Goal: Task Accomplishment & Management: Use online tool/utility

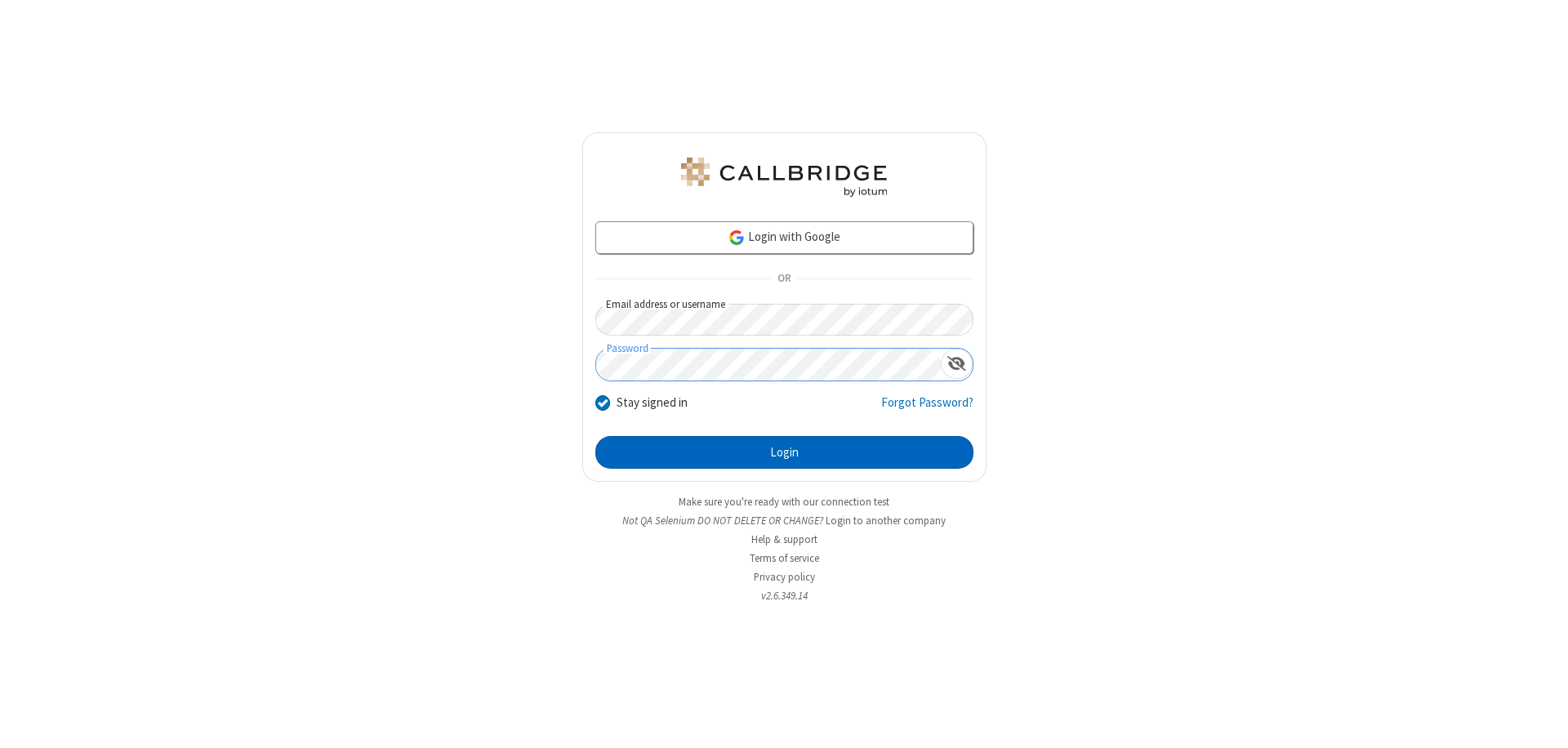
click at [784, 452] on button "Login" at bounding box center [784, 452] width 378 height 33
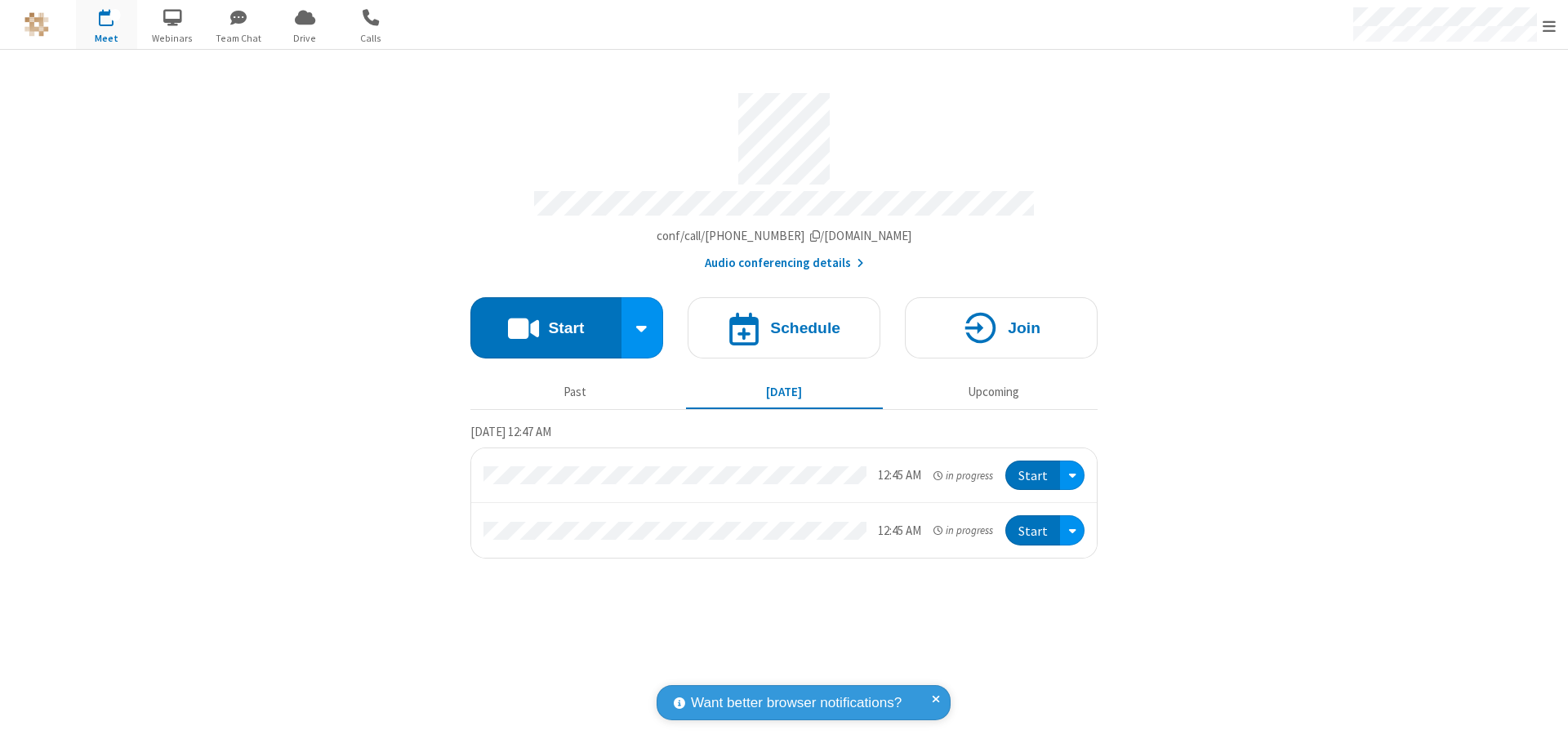
click at [545, 321] on button "Start" at bounding box center [545, 328] width 151 height 61
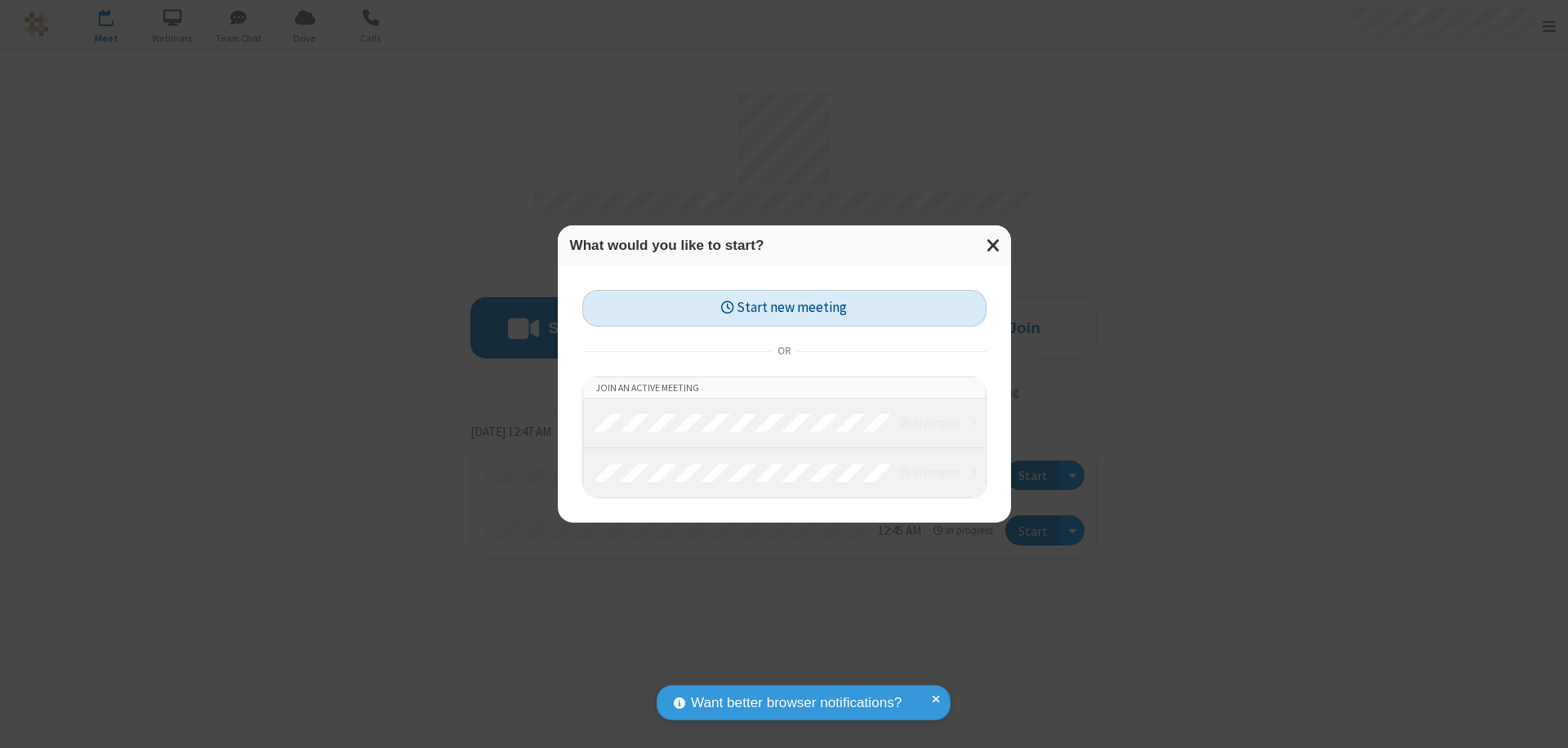
click at [784, 308] on button "Start new meeting" at bounding box center [784, 308] width 404 height 36
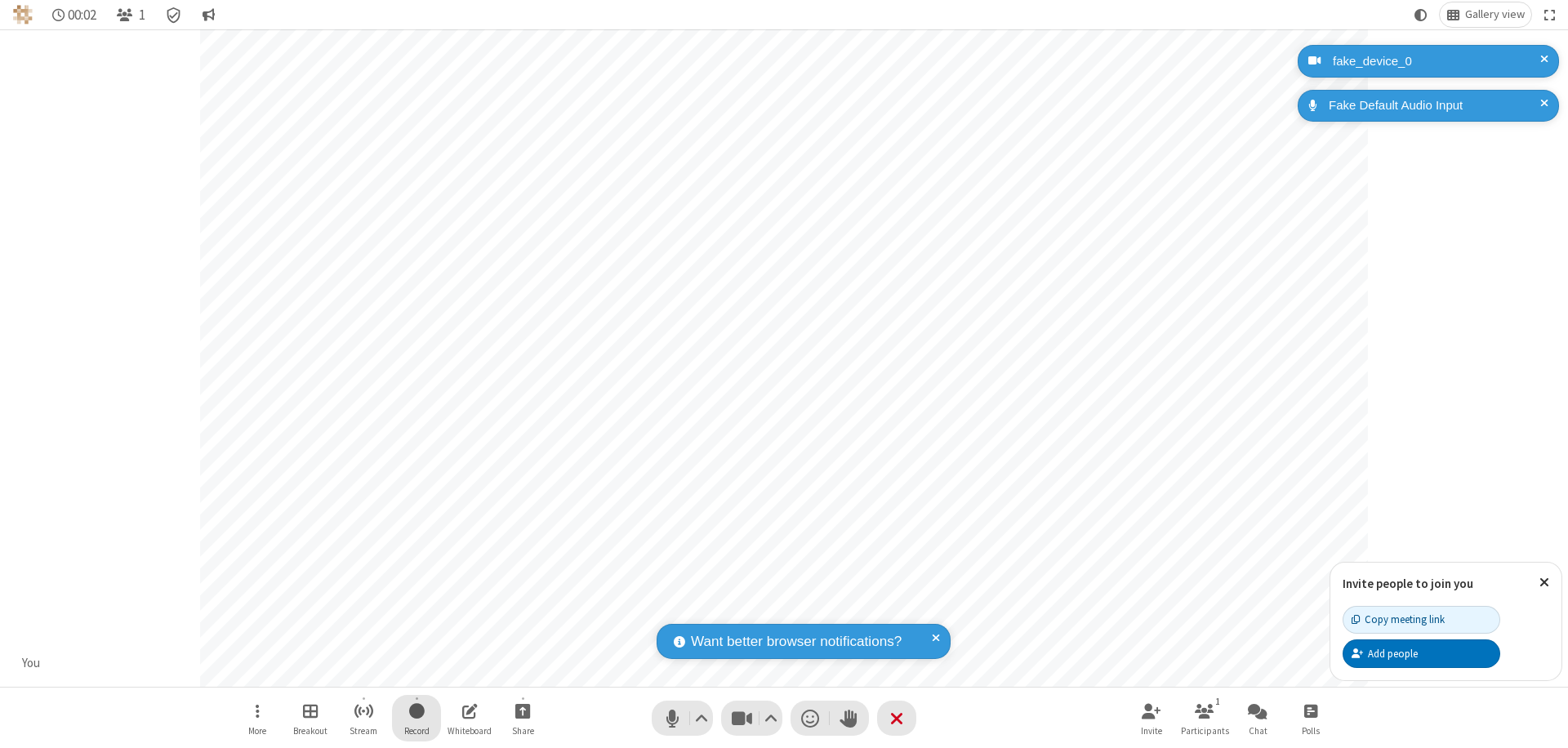
click at [416, 718] on span "Start recording" at bounding box center [416, 711] width 15 height 20
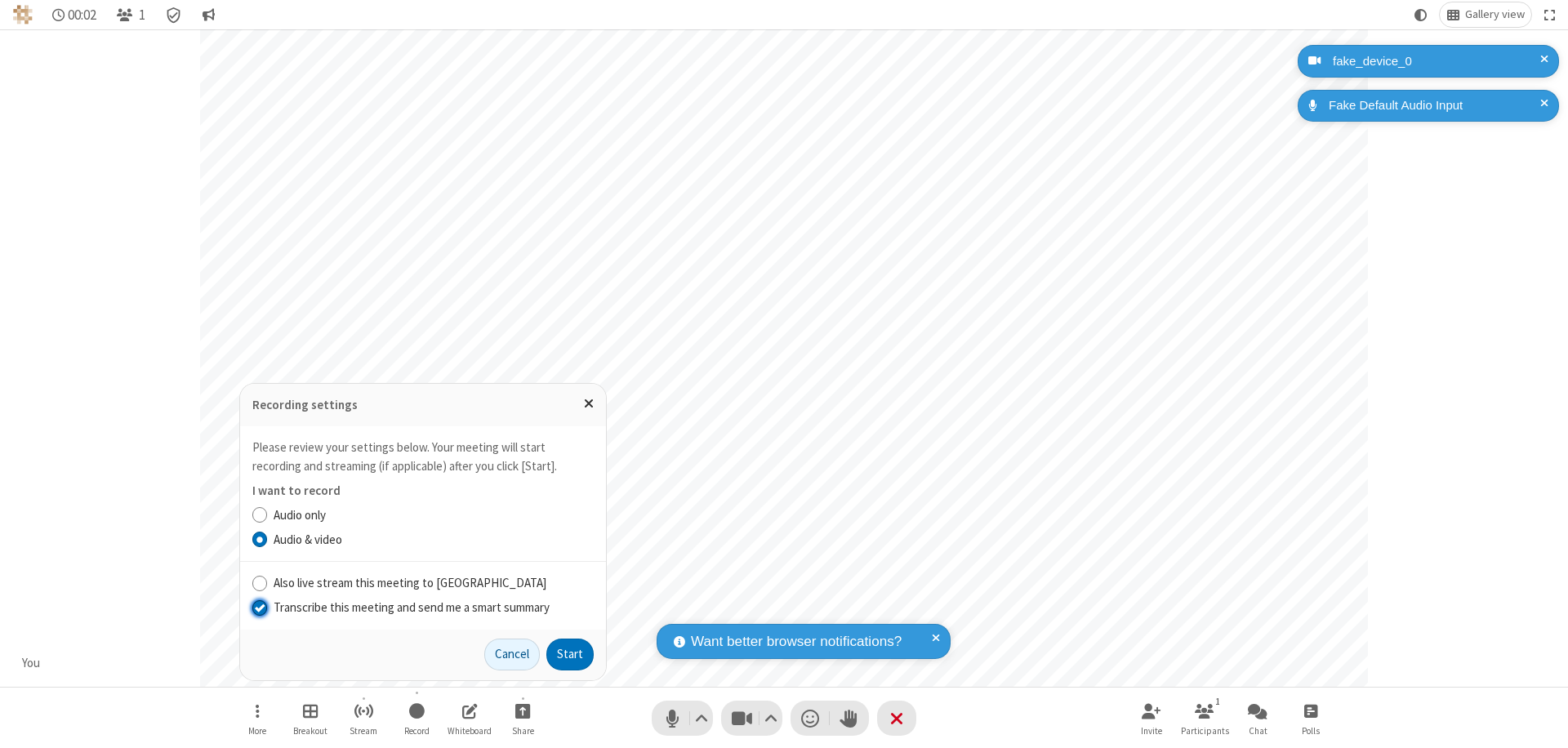
click at [259, 607] on input "Transcribe this meeting and send me a smart summary" at bounding box center [260, 608] width 15 height 17
click at [570, 655] on button "Start" at bounding box center [569, 655] width 47 height 33
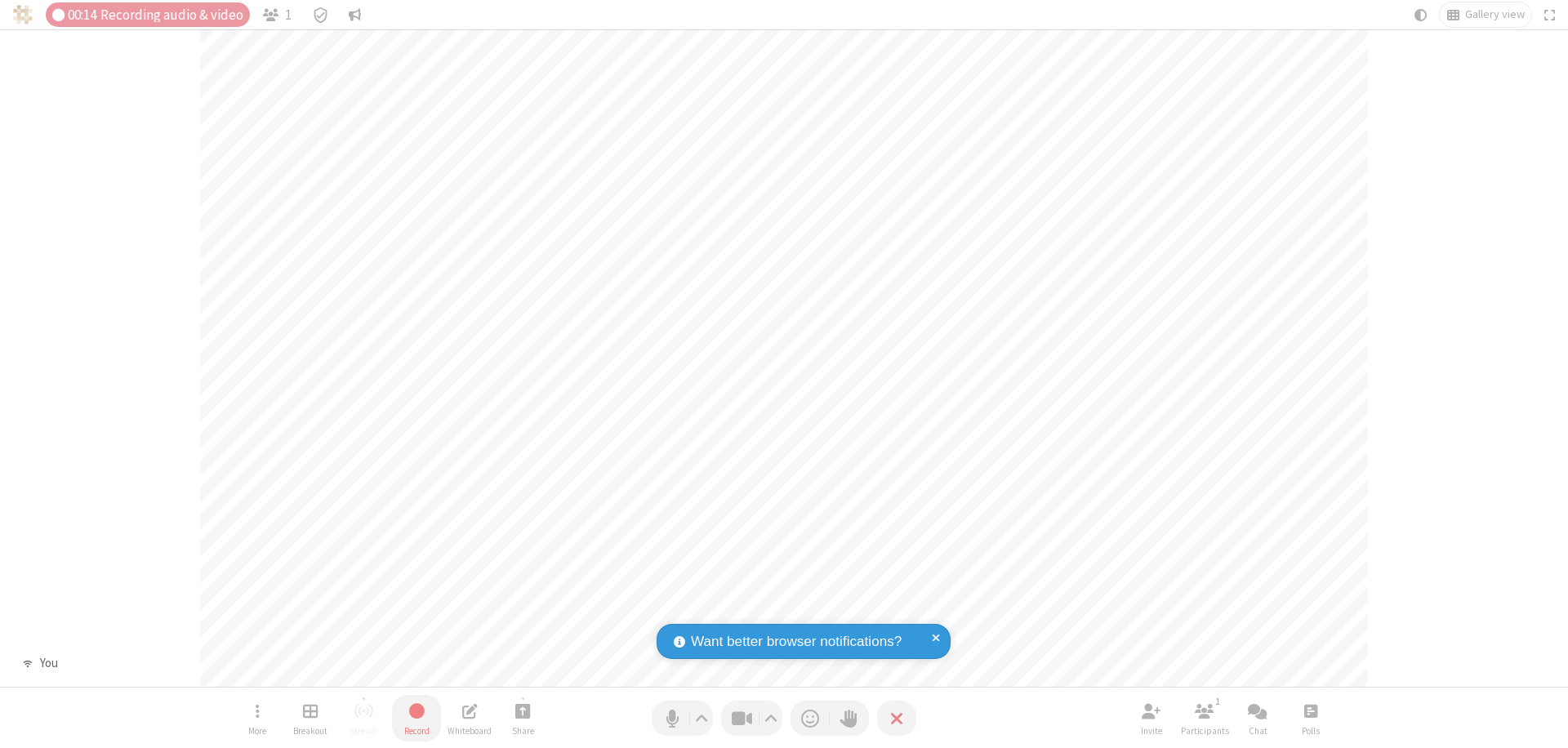
click at [416, 718] on span "Stop recording" at bounding box center [416, 711] width 19 height 20
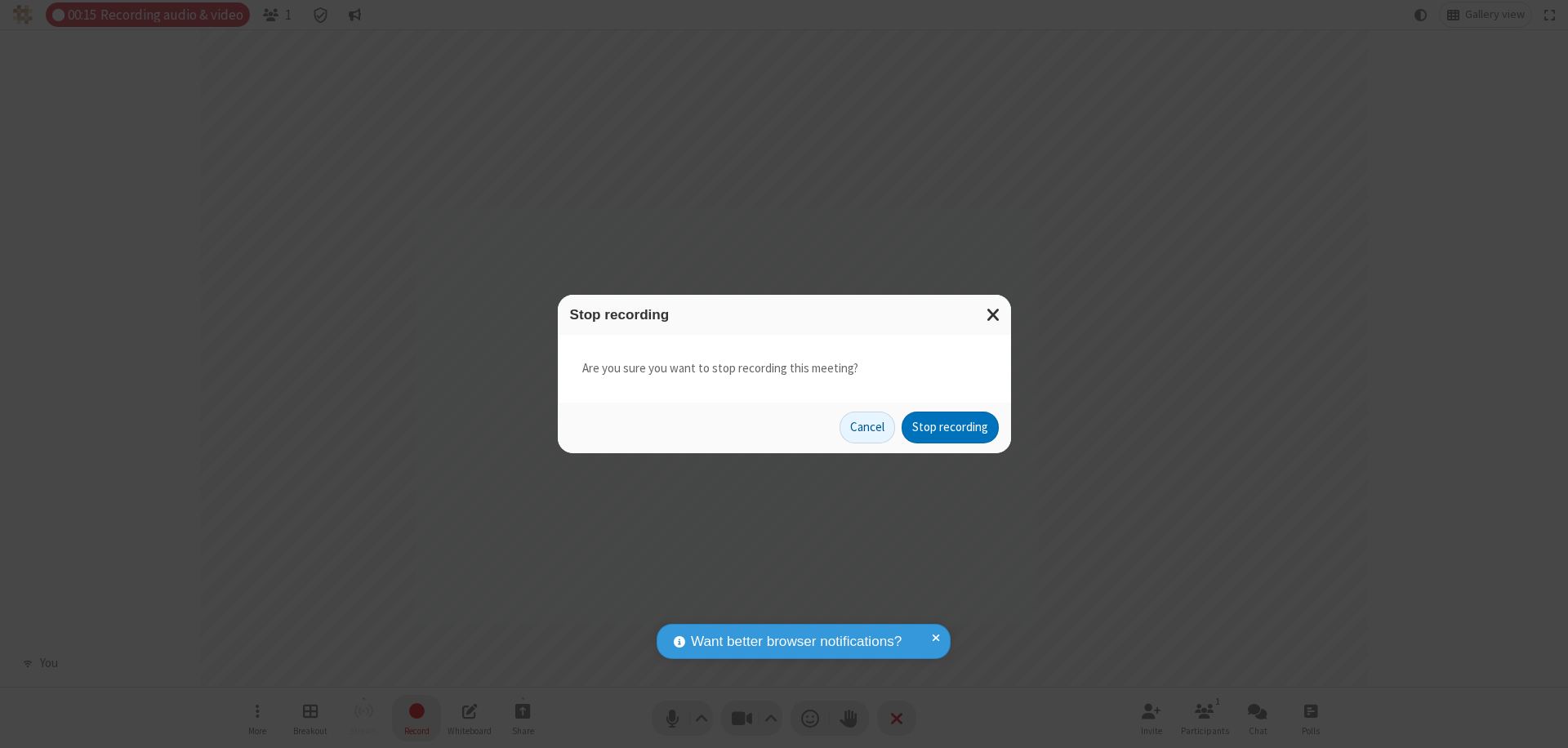
click at [950, 427] on button "Stop recording" at bounding box center [949, 428] width 97 height 33
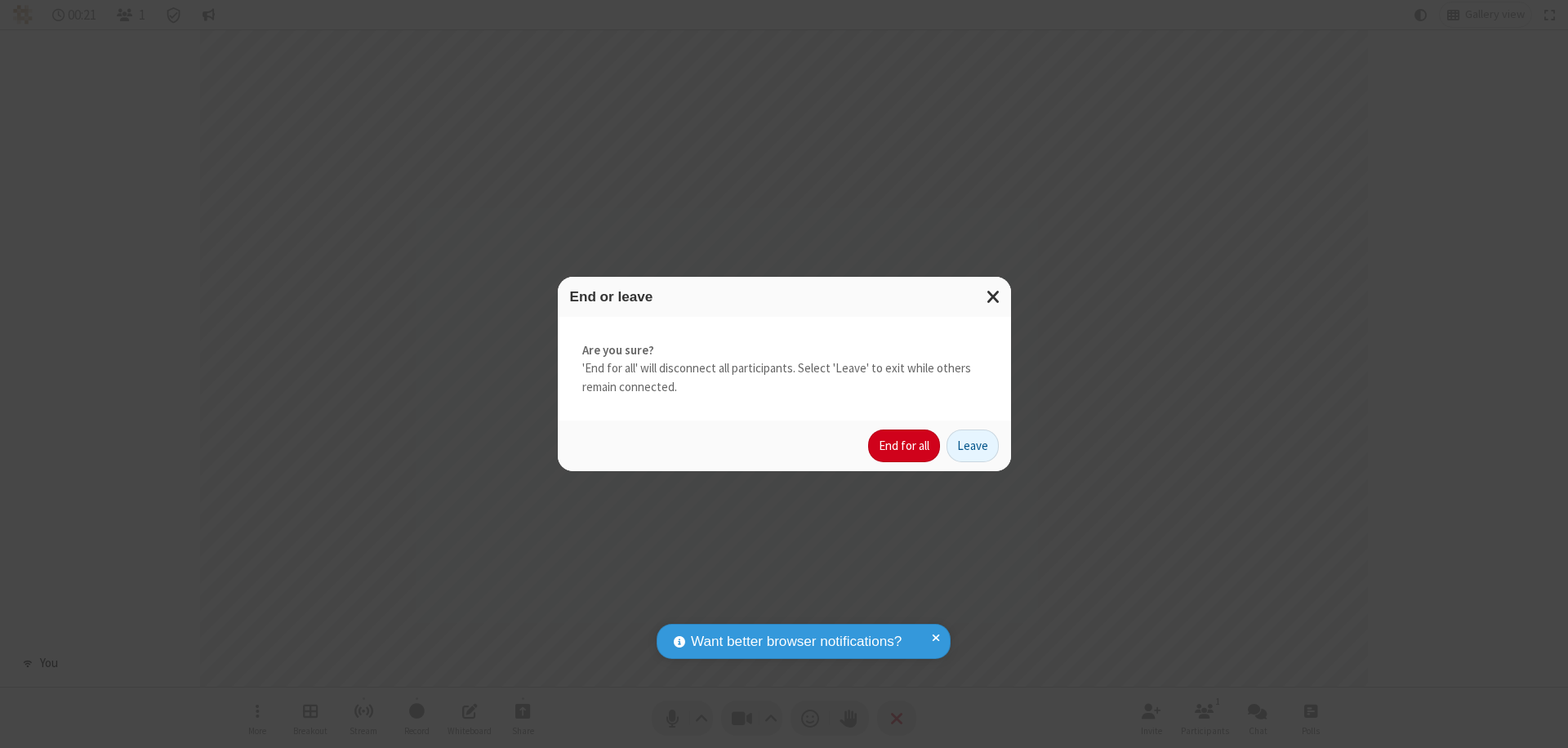
click at [905, 446] on button "End for all" at bounding box center [903, 446] width 72 height 33
